Goal: Transaction & Acquisition: Purchase product/service

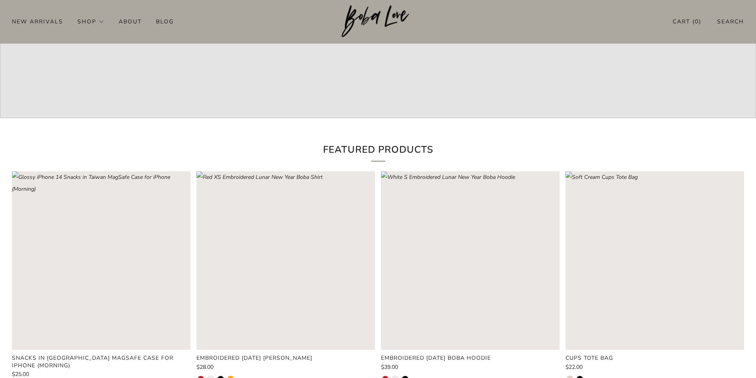
scroll to position [317, 0]
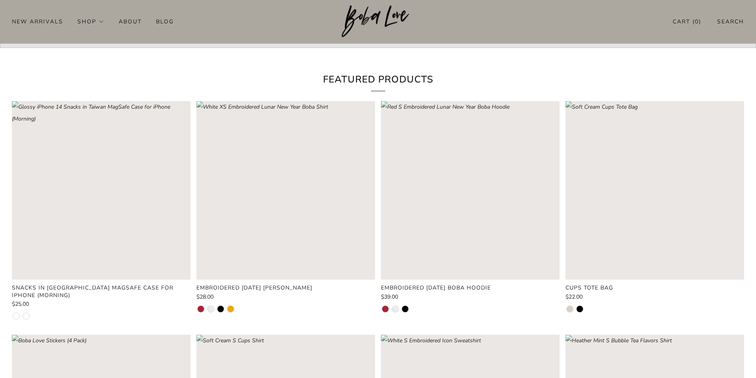
click at [286, 208] on rect "Loading image: Red XS Embroidered Lunar New Year Boba Shirt" at bounding box center [285, 190] width 179 height 179
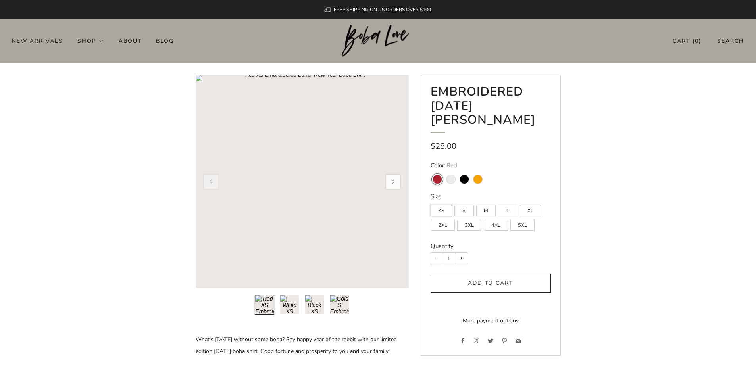
click at [289, 172] on rect "Loading image: Red XS Embroidered Lunar New Year Boba Shirt" at bounding box center [302, 181] width 213 height 213
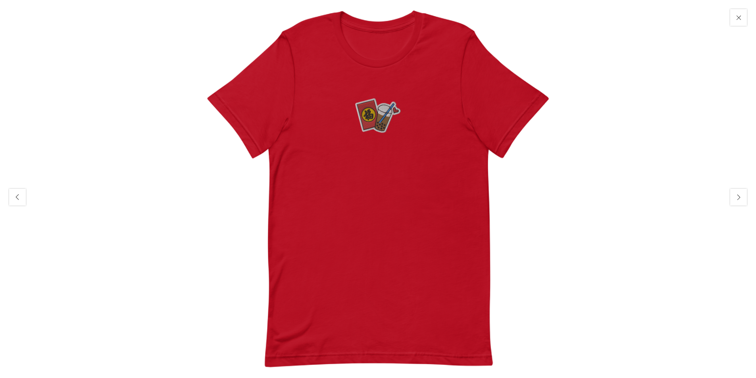
click at [328, 182] on img at bounding box center [378, 189] width 378 height 378
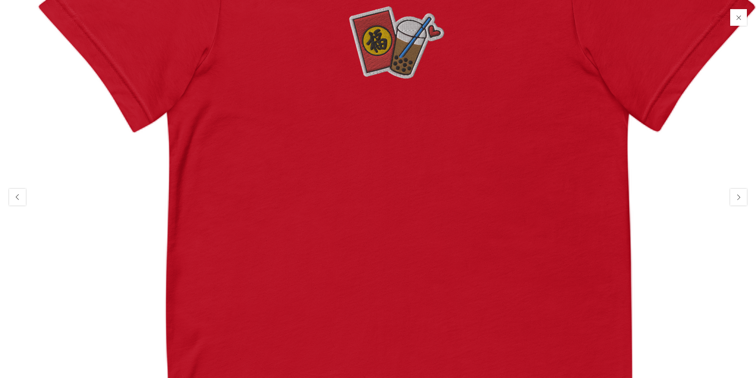
click at [605, 240] on img at bounding box center [397, 197] width 794 height 794
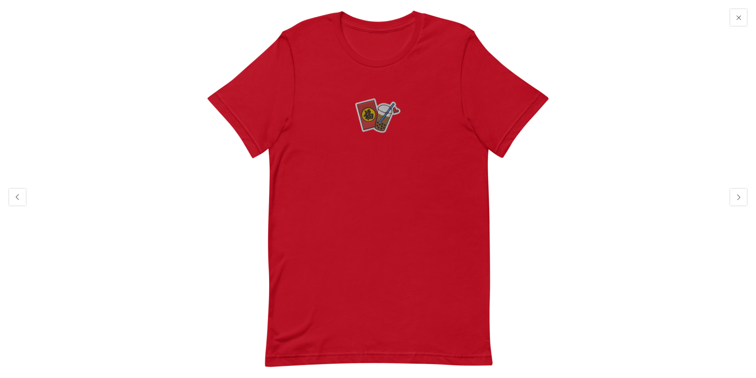
click at [435, 187] on img at bounding box center [378, 189] width 378 height 378
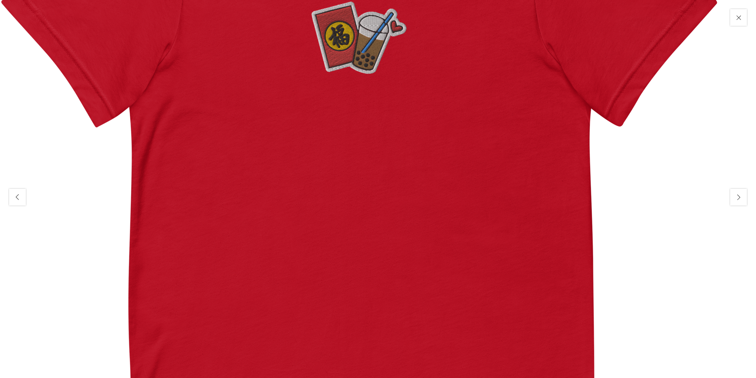
click at [518, 127] on img at bounding box center [359, 192] width 794 height 794
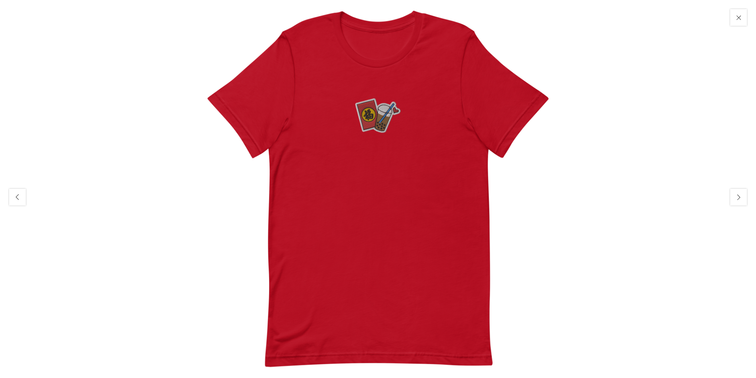
click at [735, 17] on button "Close" at bounding box center [738, 17] width 19 height 19
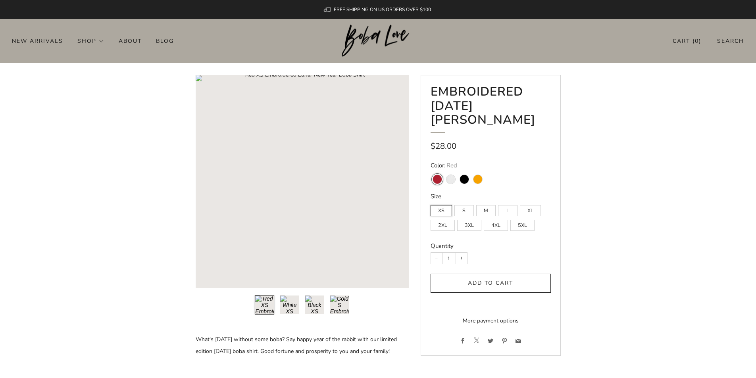
click at [26, 40] on link "New Arrivals" at bounding box center [37, 41] width 51 height 13
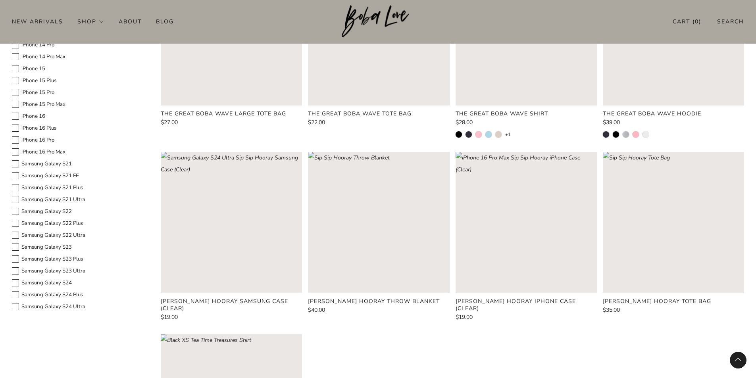
scroll to position [556, 0]
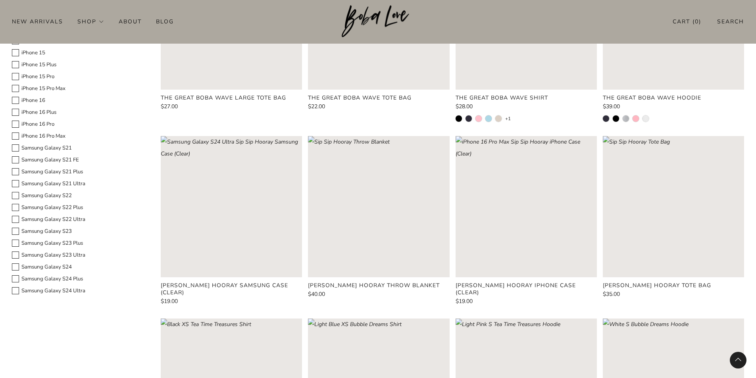
click at [346, 223] on rect "Loading image: Sip Sip Hooray Throw Blanket" at bounding box center [378, 206] width 141 height 141
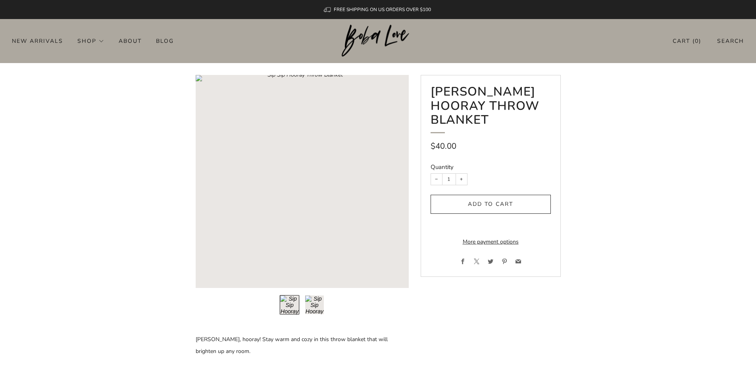
click at [484, 200] on span "Add to cart" at bounding box center [490, 204] width 45 height 8
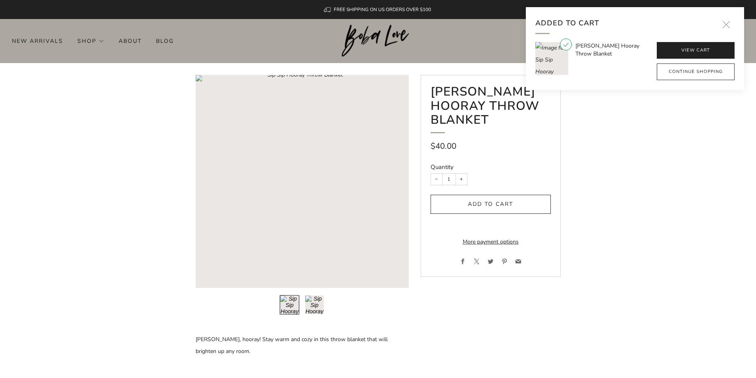
click at [696, 53] on link "View cart" at bounding box center [696, 50] width 78 height 17
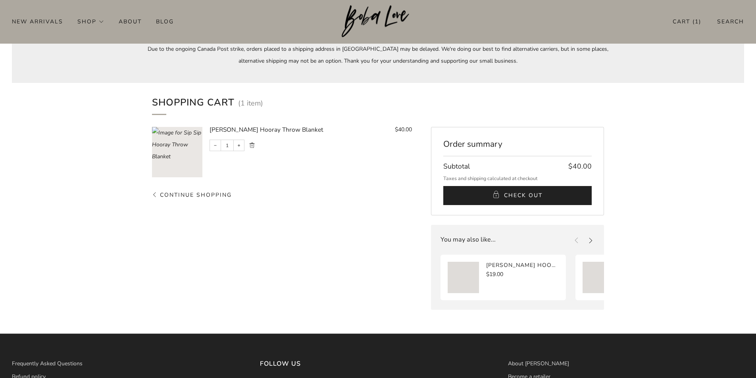
scroll to position [79, 0]
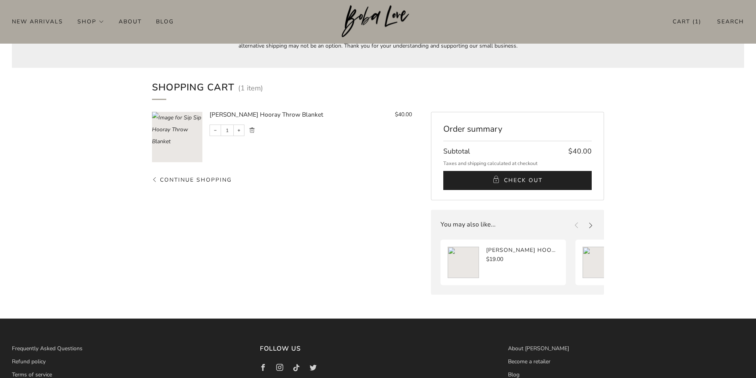
click at [539, 173] on button "Check Out" at bounding box center [517, 180] width 149 height 19
